Goal: Task Accomplishment & Management: Use online tool/utility

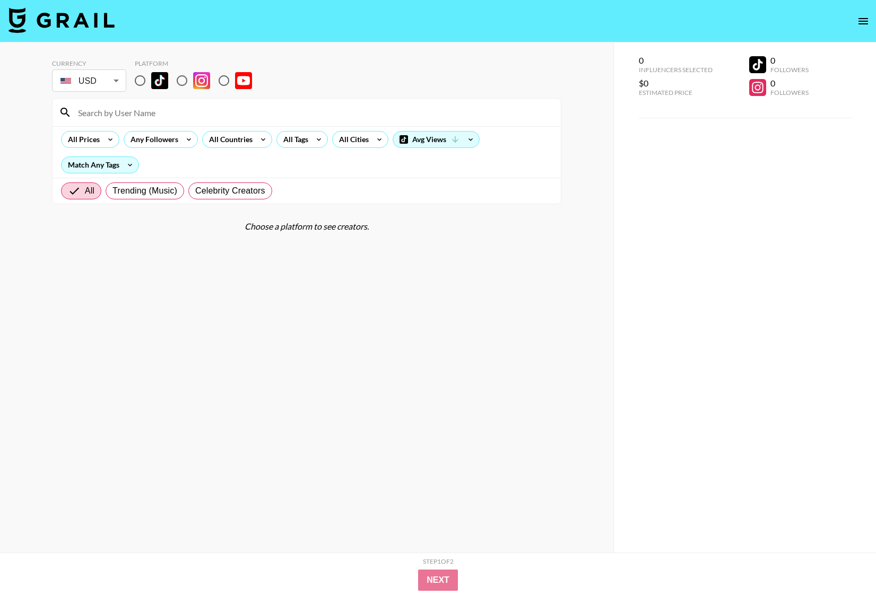
click at [152, 115] on input at bounding box center [313, 112] width 483 height 17
click at [143, 81] on input "radio" at bounding box center [140, 80] width 22 height 22
radio input "true"
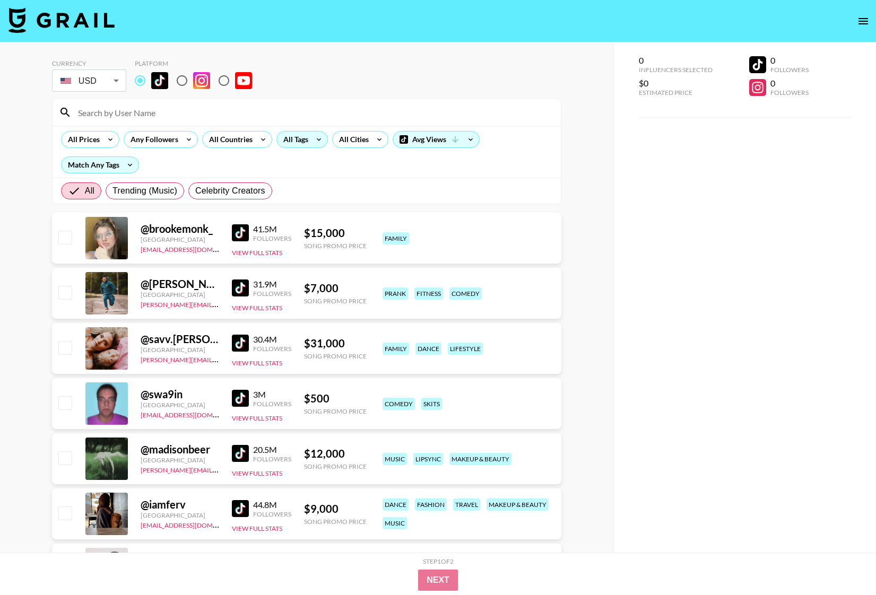
click at [309, 142] on div "All Tags" at bounding box center [301, 139] width 51 height 17
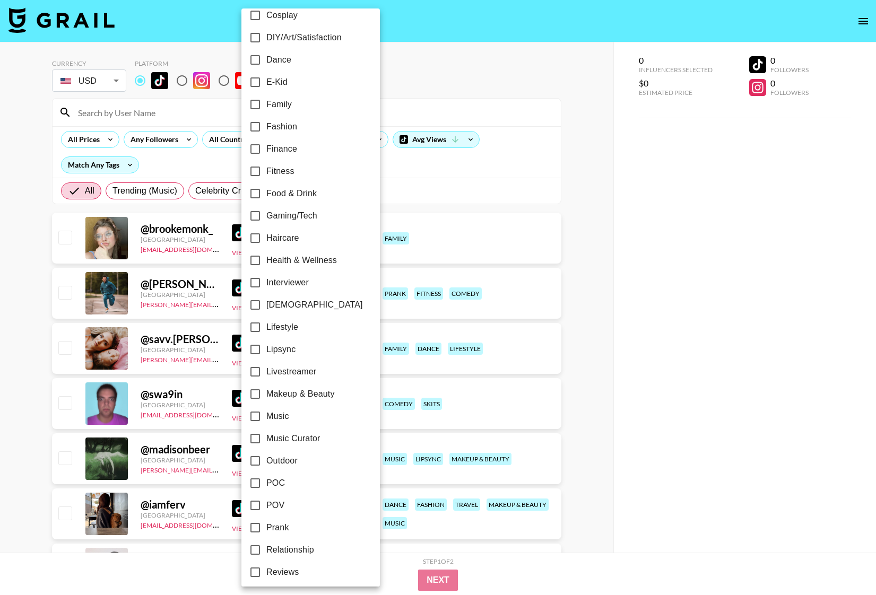
scroll to position [237, 0]
click at [252, 398] on input "Makeup & Beauty" at bounding box center [255, 393] width 22 height 22
checkbox input "true"
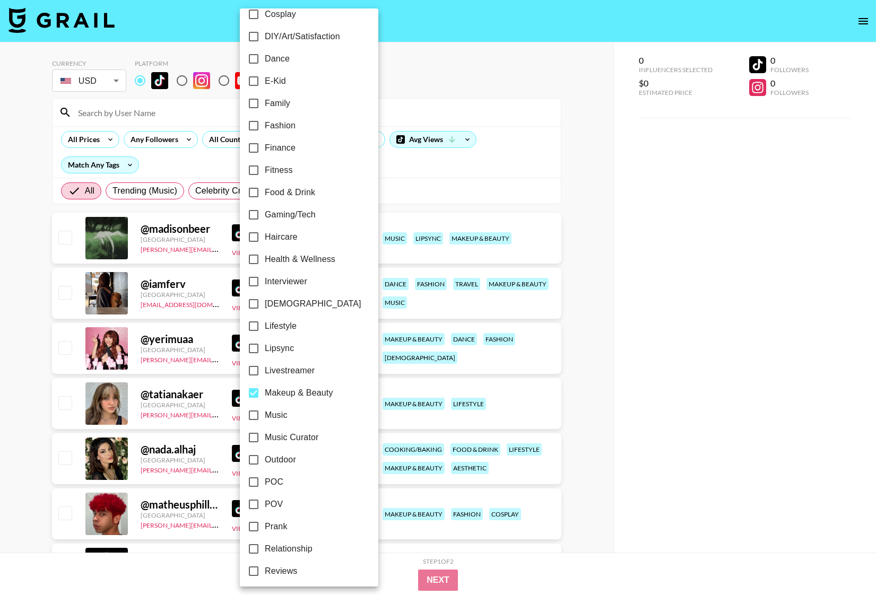
click at [518, 176] on div at bounding box center [438, 297] width 876 height 595
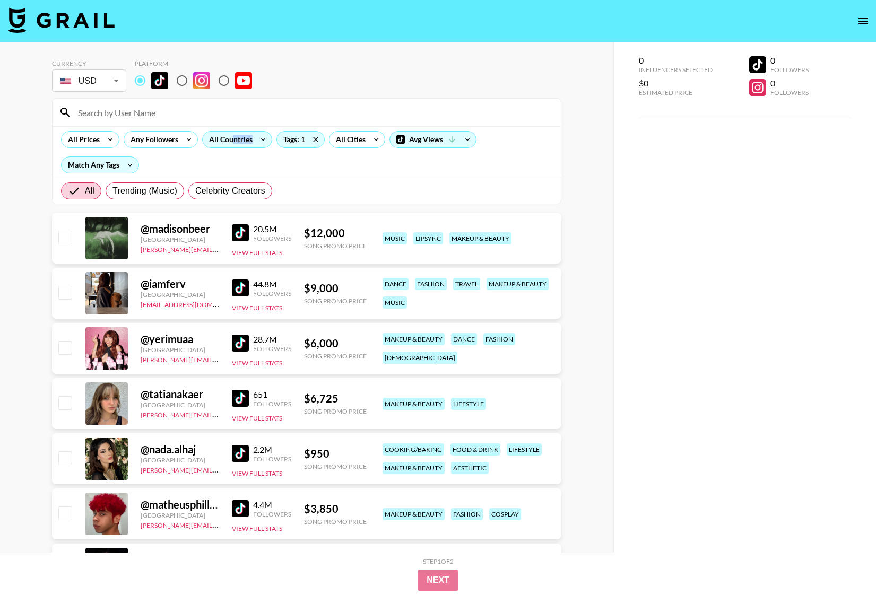
click at [232, 144] on div "All Countries" at bounding box center [229, 140] width 52 height 16
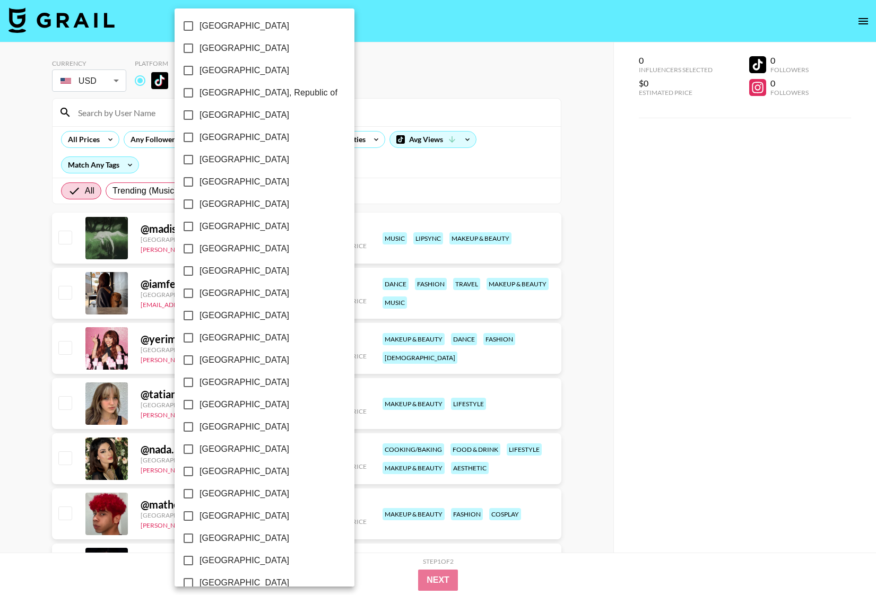
scroll to position [642, 0]
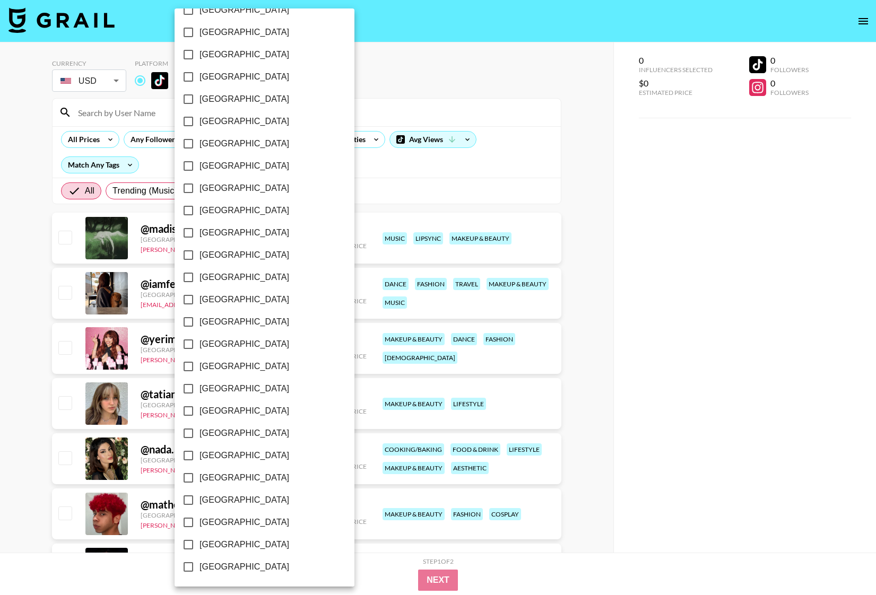
drag, startPoint x: 187, startPoint y: 544, endPoint x: 187, endPoint y: 538, distance: 5.9
click at [187, 545] on input "[GEOGRAPHIC_DATA]" at bounding box center [188, 545] width 22 height 22
checkbox input "true"
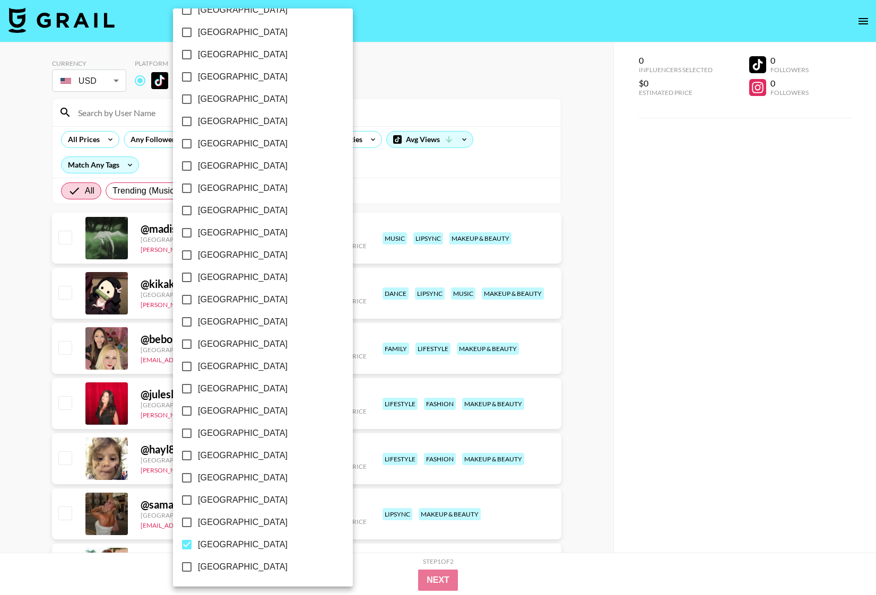
click at [426, 194] on div at bounding box center [438, 297] width 876 height 595
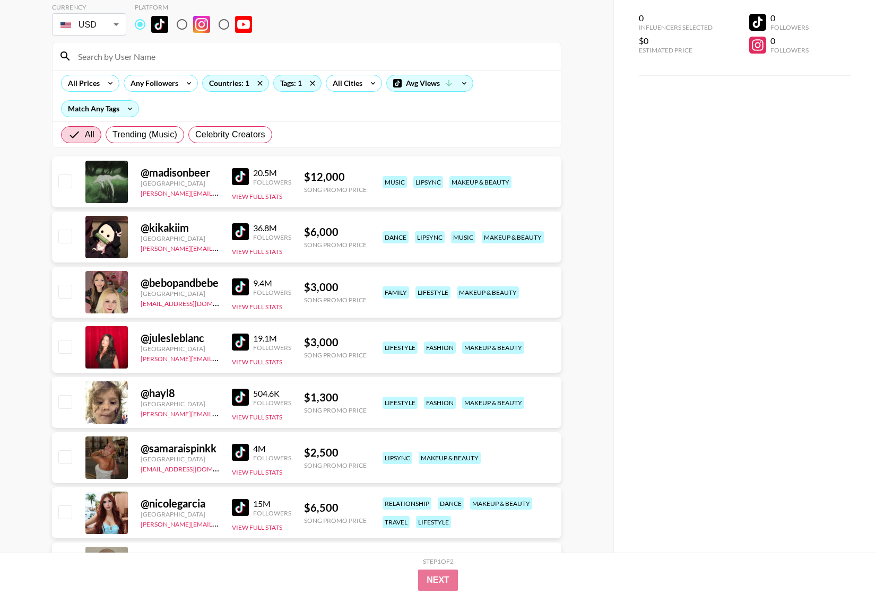
scroll to position [63, 0]
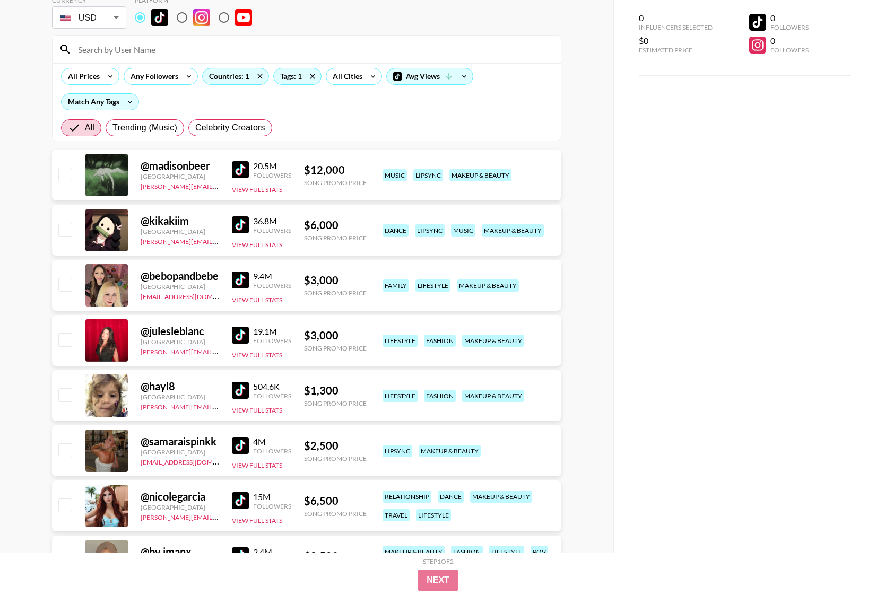
click at [242, 450] on img at bounding box center [240, 445] width 17 height 17
